Goal: Information Seeking & Learning: Check status

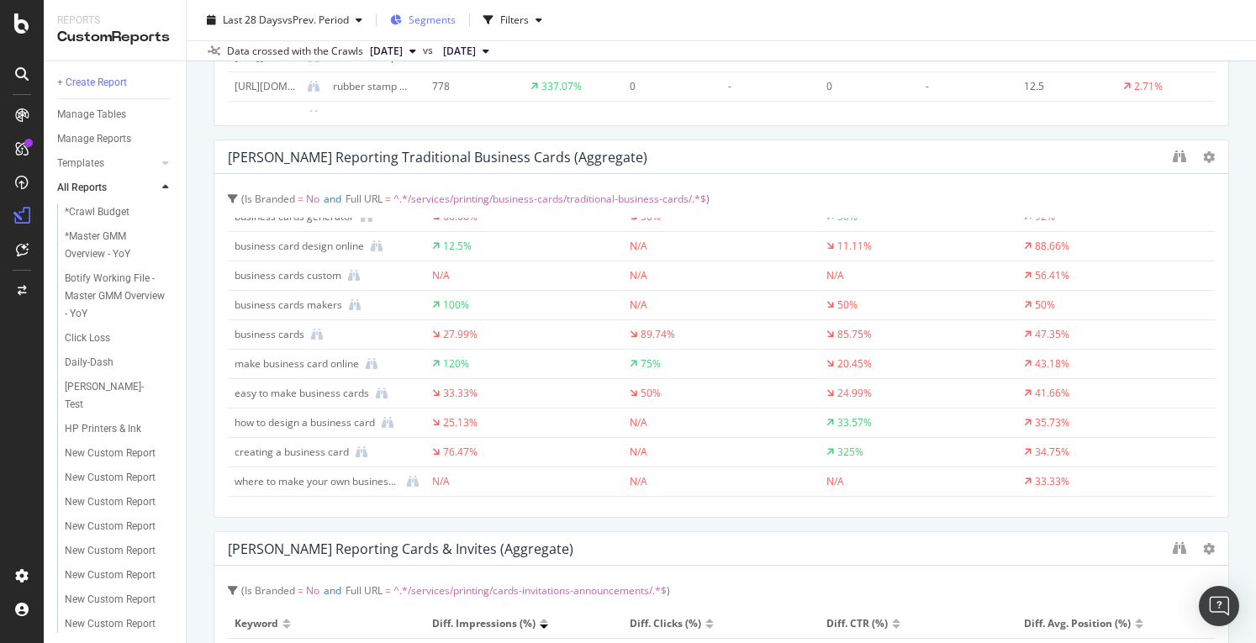
scroll to position [252, 0]
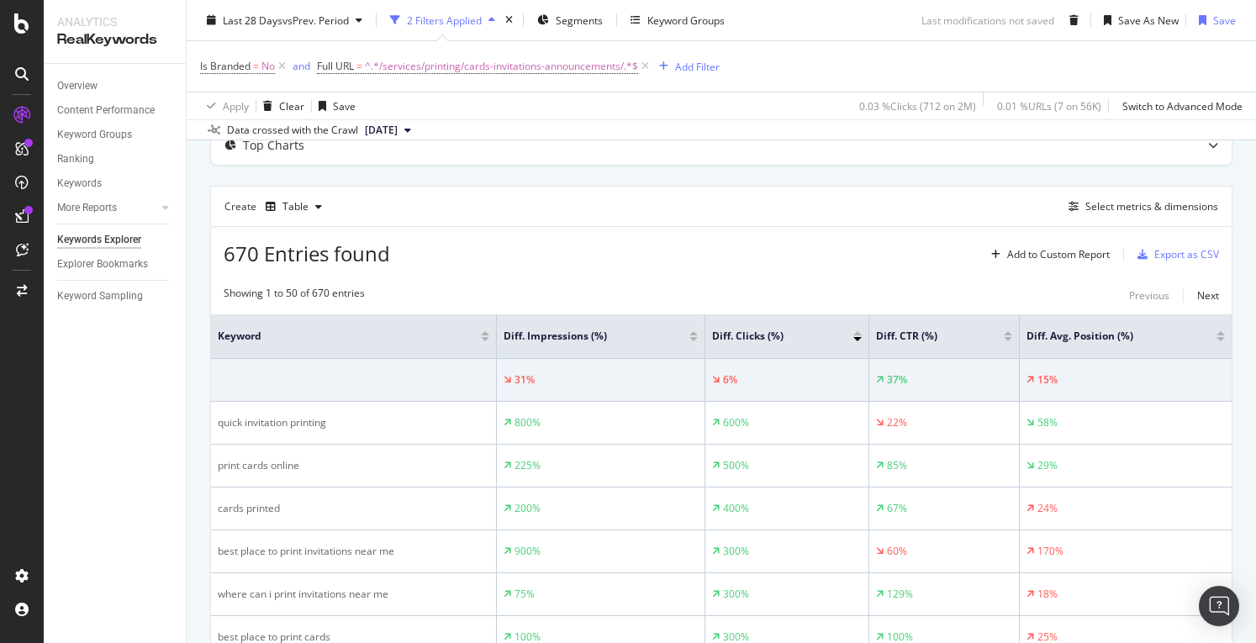
scroll to position [168, 0]
